Goal: Task Accomplishment & Management: Manage account settings

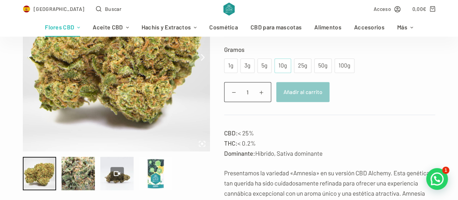
scroll to position [145, 0]
click at [279, 66] on div "10g" at bounding box center [283, 65] width 8 height 9
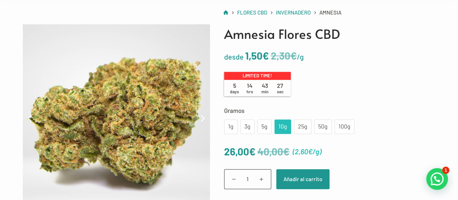
scroll to position [0, 0]
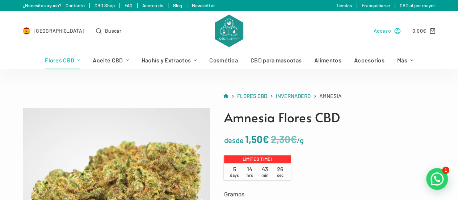
click at [394, 32] on link "Acceso" at bounding box center [387, 30] width 27 height 8
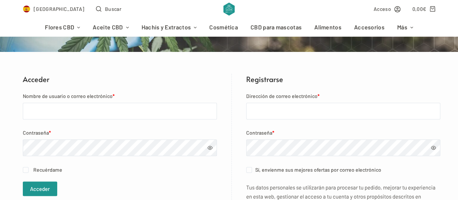
scroll to position [108, 0]
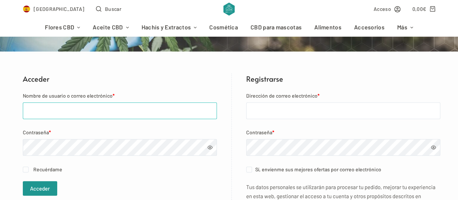
type input "[PERSON_NAME][EMAIL_ADDRESS][PERSON_NAME][PERSON_NAME][DOMAIN_NAME]"
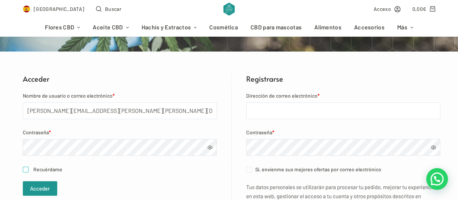
click at [25, 170] on input "Recuérdame" at bounding box center [26, 169] width 6 height 6
checkbox input "true"
click at [40, 190] on button "Acceder" at bounding box center [40, 188] width 34 height 14
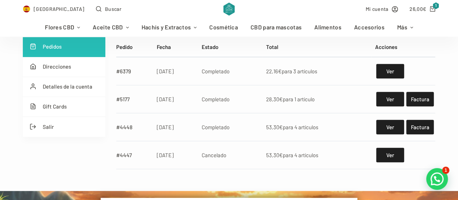
scroll to position [145, 0]
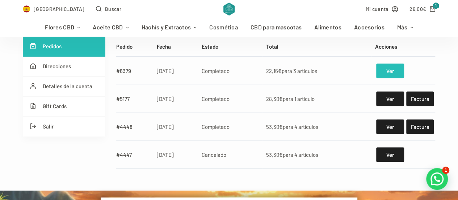
click at [384, 71] on link "Ver" at bounding box center [390, 70] width 28 height 14
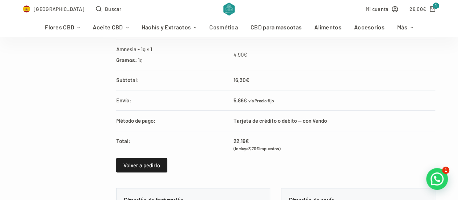
scroll to position [251, 0]
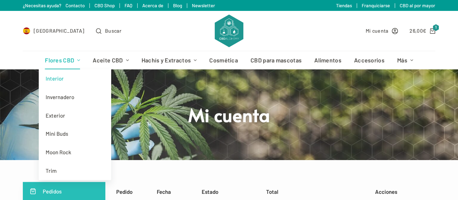
click at [63, 74] on link "Interior" at bounding box center [75, 78] width 72 height 18
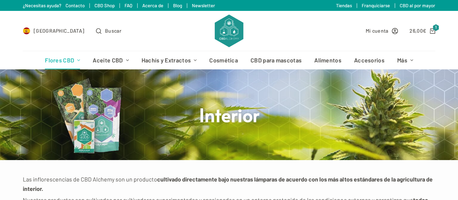
click at [49, 58] on link "Flores CBD" at bounding box center [63, 60] width 48 height 18
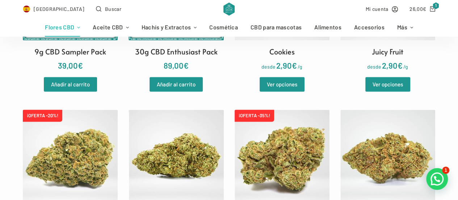
scroll to position [482, 0]
